Goal: Navigation & Orientation: Find specific page/section

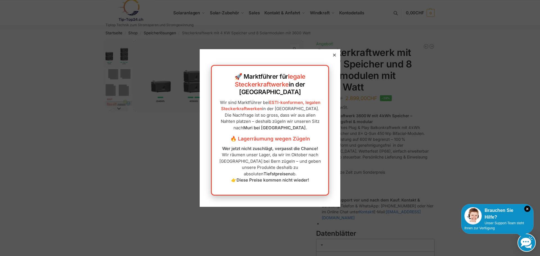
click at [333, 57] on icon at bounding box center [334, 55] width 3 height 3
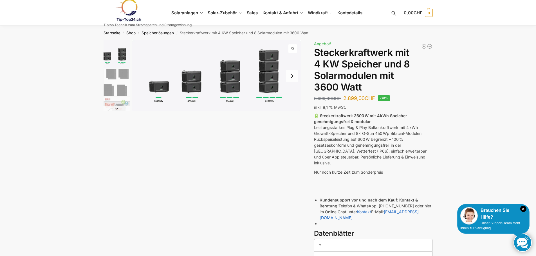
click at [293, 77] on button "Next slide" at bounding box center [292, 76] width 12 height 12
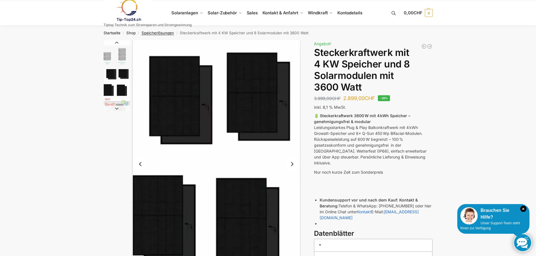
click at [157, 32] on link "Speicherlösungen" at bounding box center [157, 33] width 32 height 5
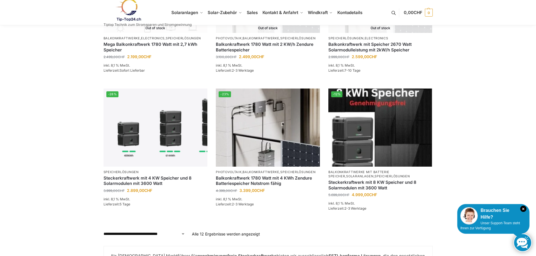
scroll to position [478, 0]
